Goal: Communication & Community: Participate in discussion

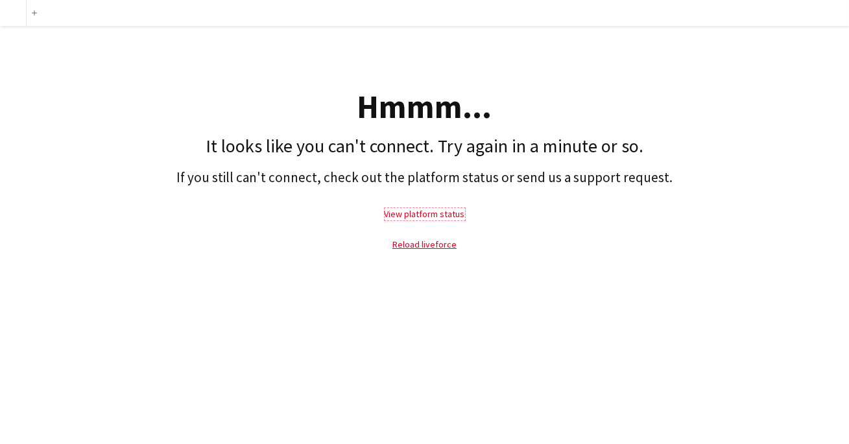
click at [418, 213] on link "View platform status" at bounding box center [424, 214] width 80 height 12
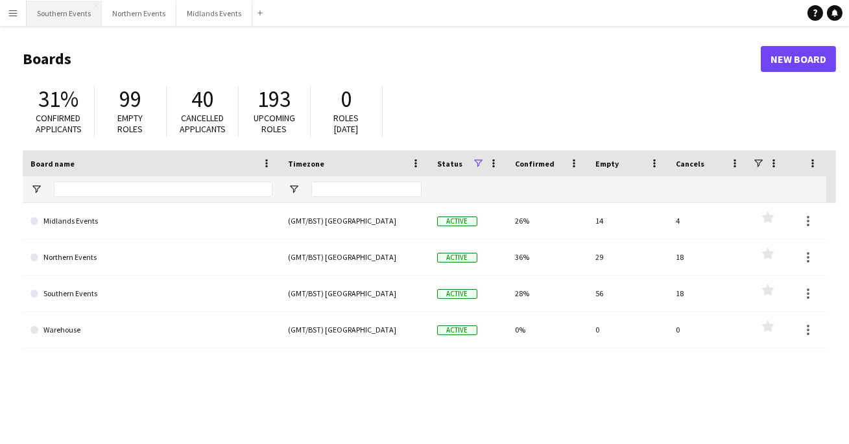
click at [60, 17] on button "Southern Events Close" at bounding box center [64, 13] width 75 height 25
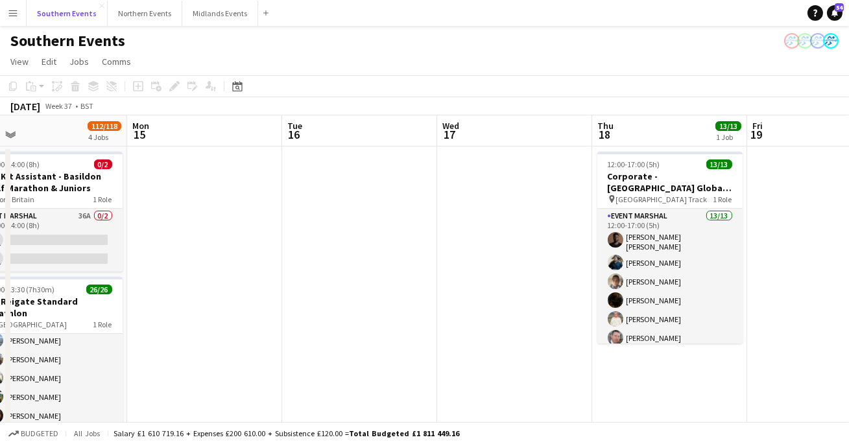
scroll to position [5, 0]
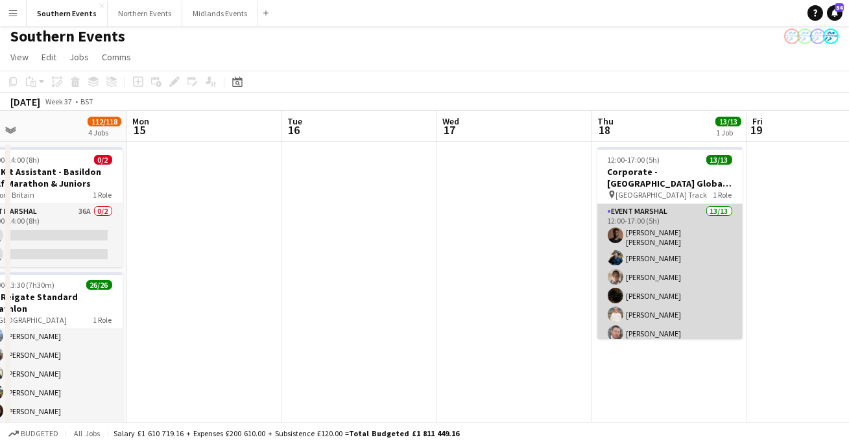
click at [692, 277] on app-card-role "Event Marshal 13/13 12:00-17:00 (5h) [PERSON_NAME] [PERSON_NAME] [PERSON_NAME] …" at bounding box center [669, 341] width 145 height 274
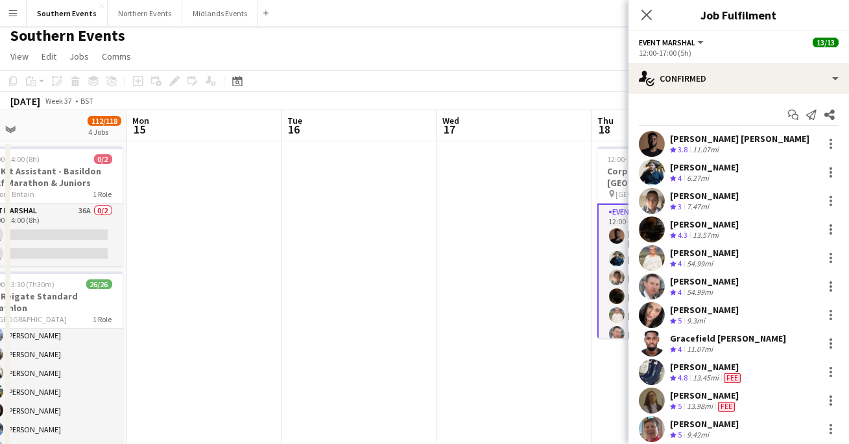
scroll to position [0, 0]
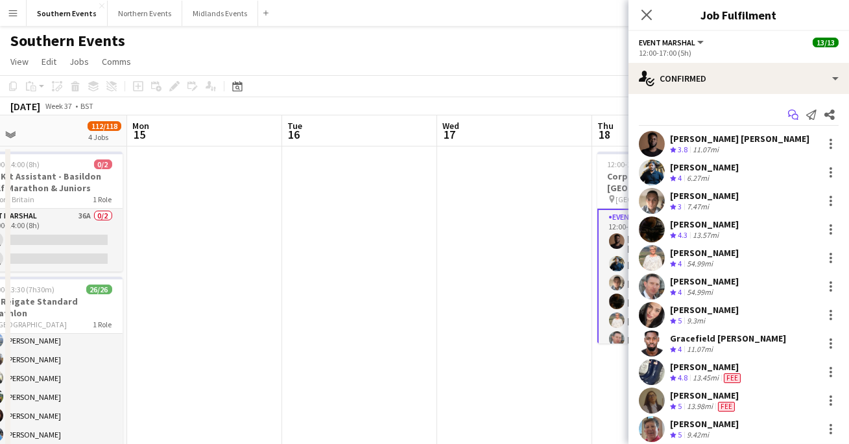
click at [790, 118] on icon "Start chat" at bounding box center [793, 115] width 10 height 10
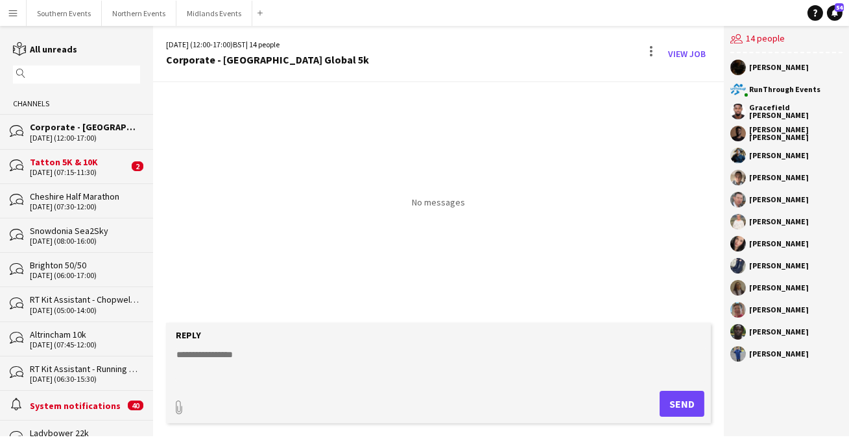
click at [307, 364] on textarea at bounding box center [441, 365] width 532 height 34
paste textarea "**********"
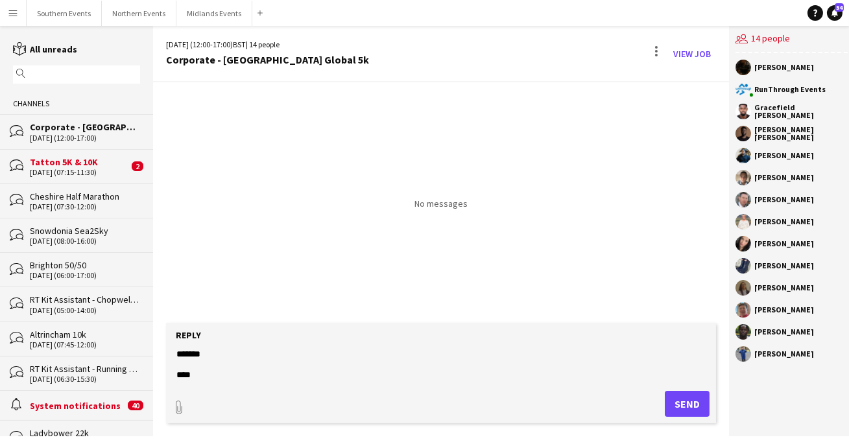
scroll to position [428, 0]
type textarea "**********"
click at [682, 409] on button "Send" at bounding box center [687, 404] width 45 height 26
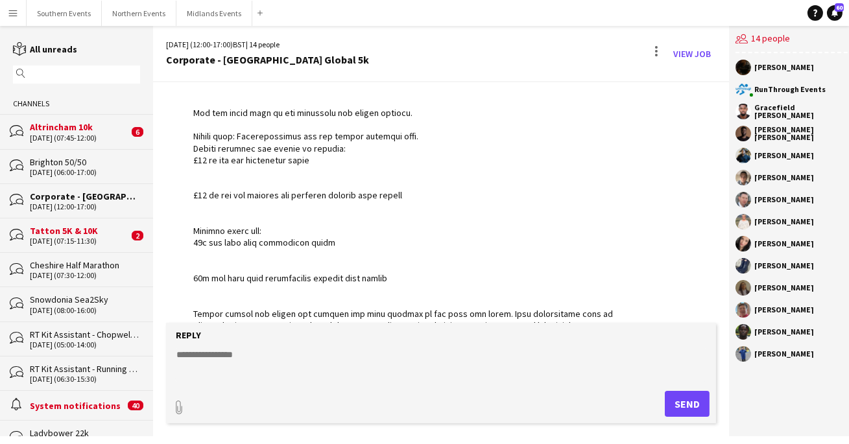
scroll to position [0, 0]
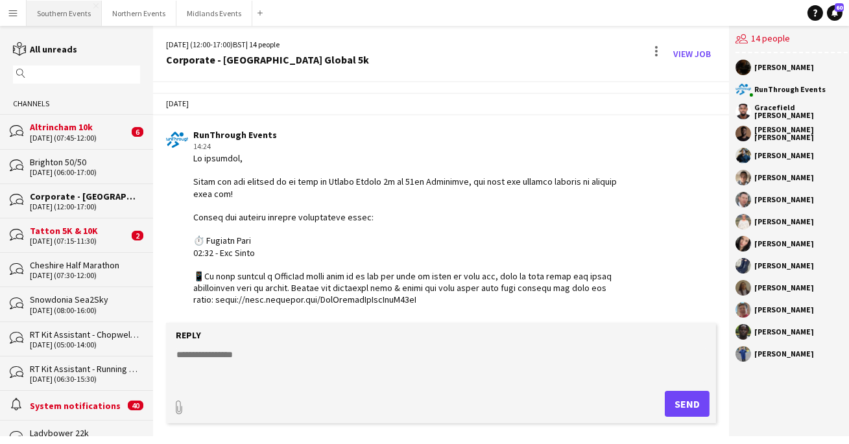
click at [39, 8] on button "Southern Events Close" at bounding box center [64, 13] width 75 height 25
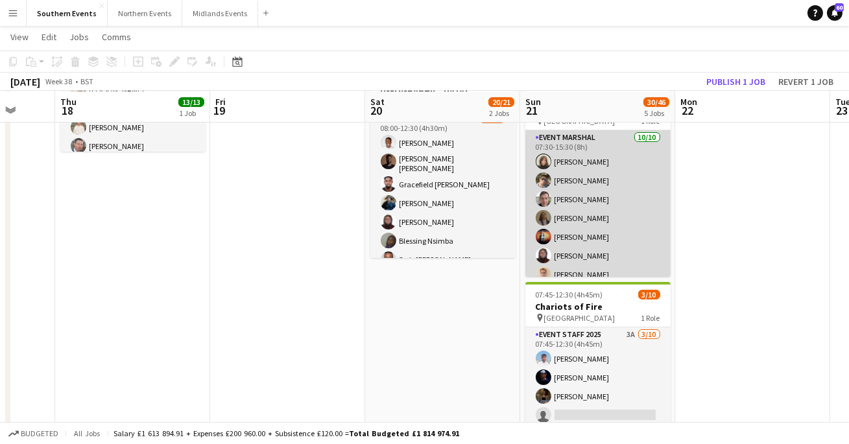
click at [630, 217] on app-card-role "Event Marshal [DATE] 07:30-15:30 (8h) [PERSON_NAME] [PERSON_NAME] [PERSON_NAME]…" at bounding box center [597, 236] width 145 height 213
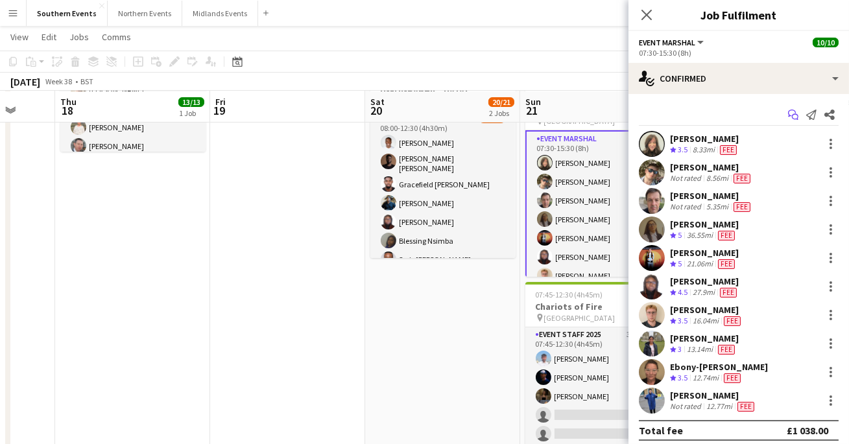
click at [790, 115] on icon "Start chat" at bounding box center [793, 115] width 10 height 10
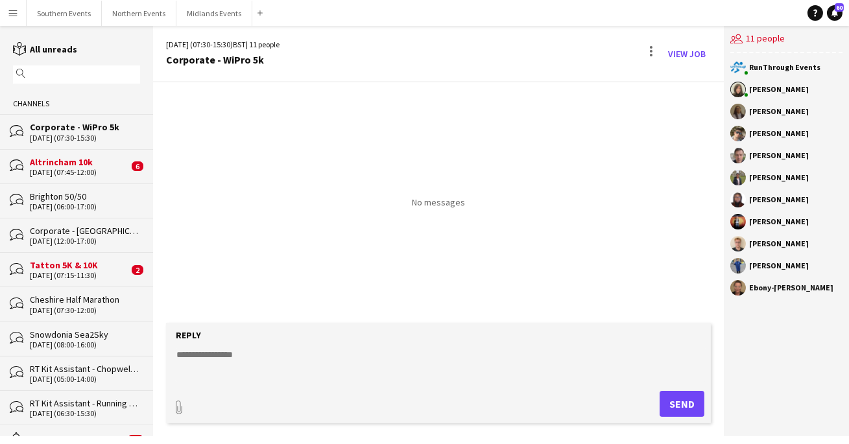
click at [107, 156] on div "Altrincham 10k" at bounding box center [79, 162] width 99 height 12
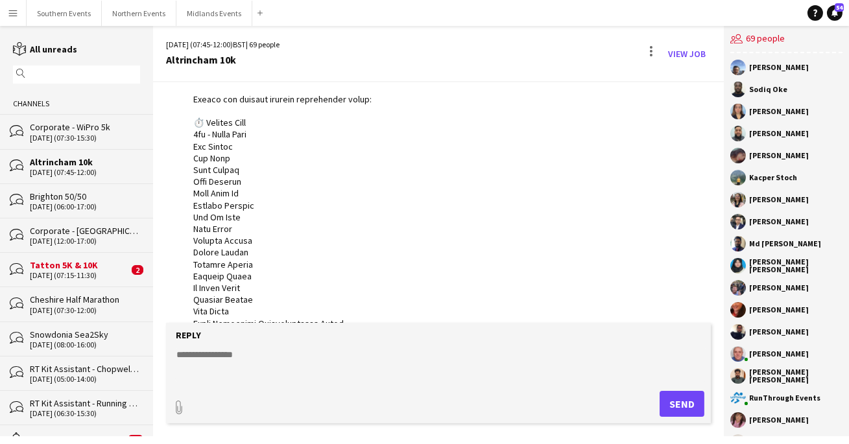
scroll to position [115, 0]
